Goal: Obtain resource: Obtain resource

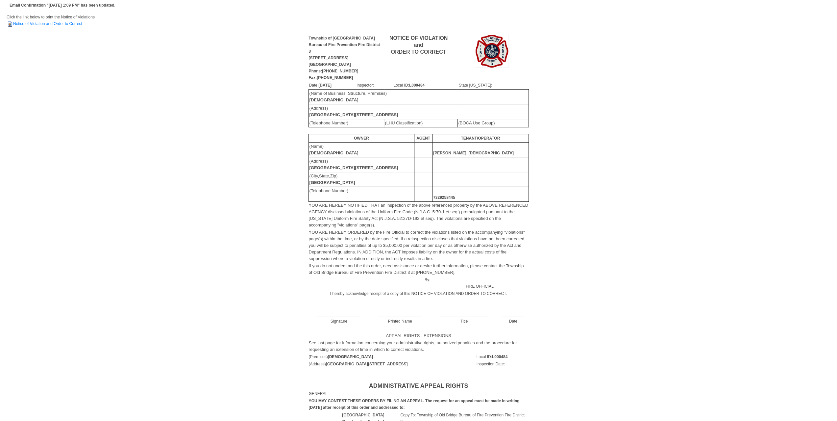
click at [323, 315] on td "____________________ Signature" at bounding box center [338, 314] width 61 height 20
click at [336, 315] on td "____________________ Signature" at bounding box center [338, 314] width 61 height 20
click at [54, 24] on link "Notice of Violation and Order to Correct" at bounding box center [45, 23] width 76 height 5
click at [56, 24] on link "Notice of Violation and Order to Correct" at bounding box center [45, 23] width 76 height 5
click at [348, 183] on b "[GEOGRAPHIC_DATA]" at bounding box center [332, 182] width 46 height 5
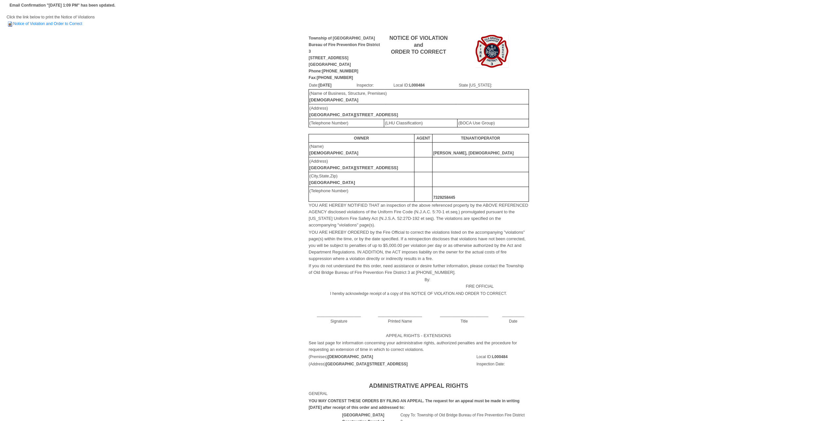
click at [629, 176] on div "Township of Old Bridge Bureau of Fire Prevention Fire District 3 [STREET_ADDRES…" at bounding box center [419, 193] width 824 height 319
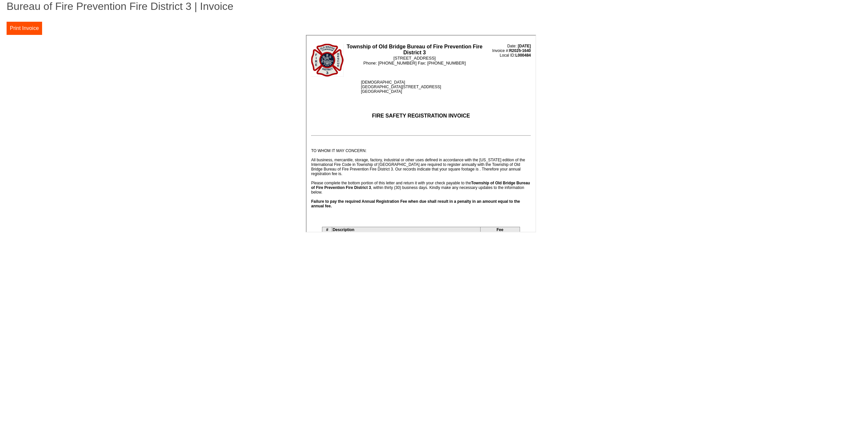
click at [508, 25] on td "Bureau of Fire Prevention Fire District 3 | Invoice Fee Due: $ 0.00 Pay $ 0.00 …" at bounding box center [421, 117] width 829 height 234
click at [30, 30] on button "Print Invoice" at bounding box center [25, 28] width 36 height 13
